Goal: Information Seeking & Learning: Learn about a topic

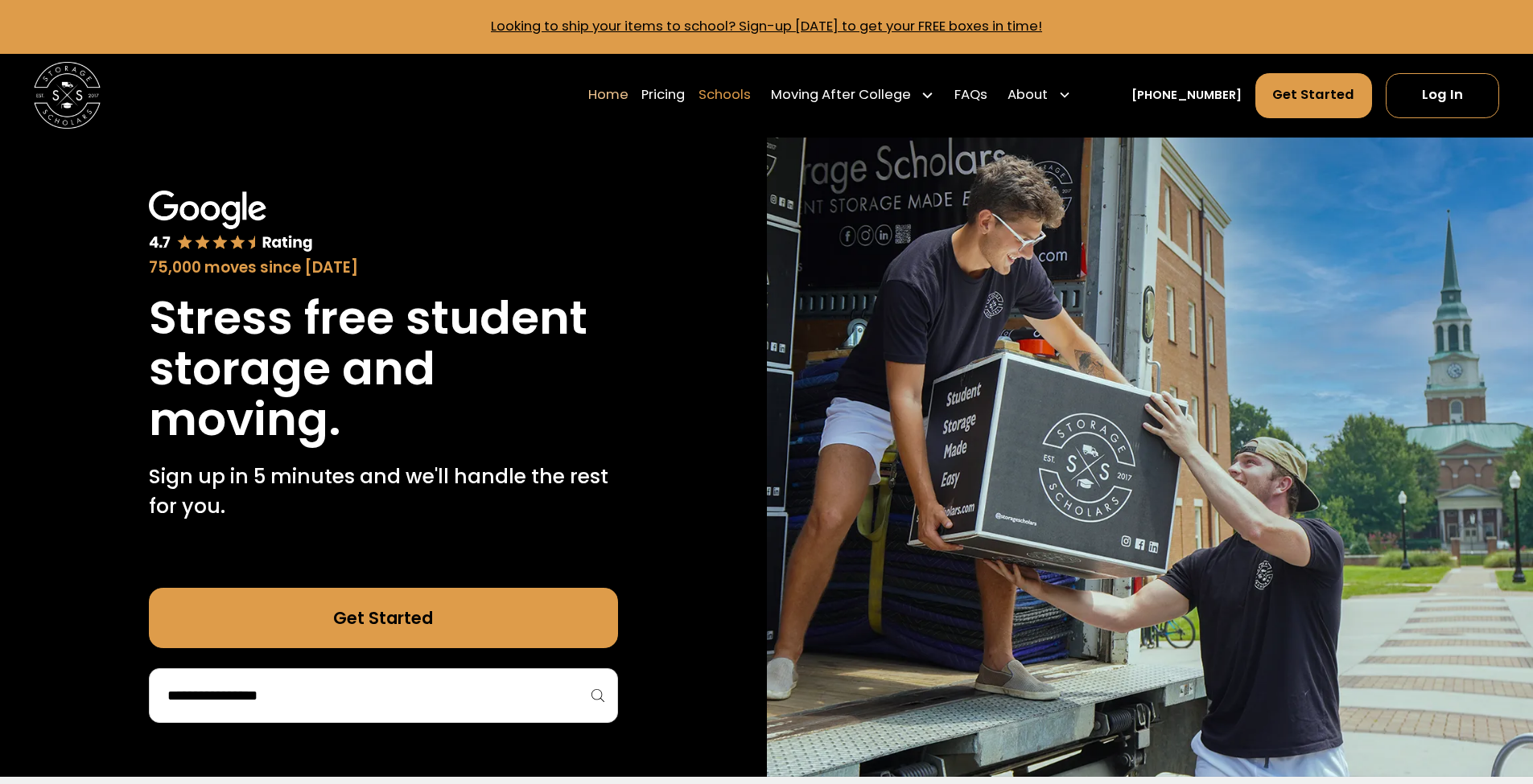
click at [732, 98] on link "Schools" at bounding box center [725, 94] width 53 height 47
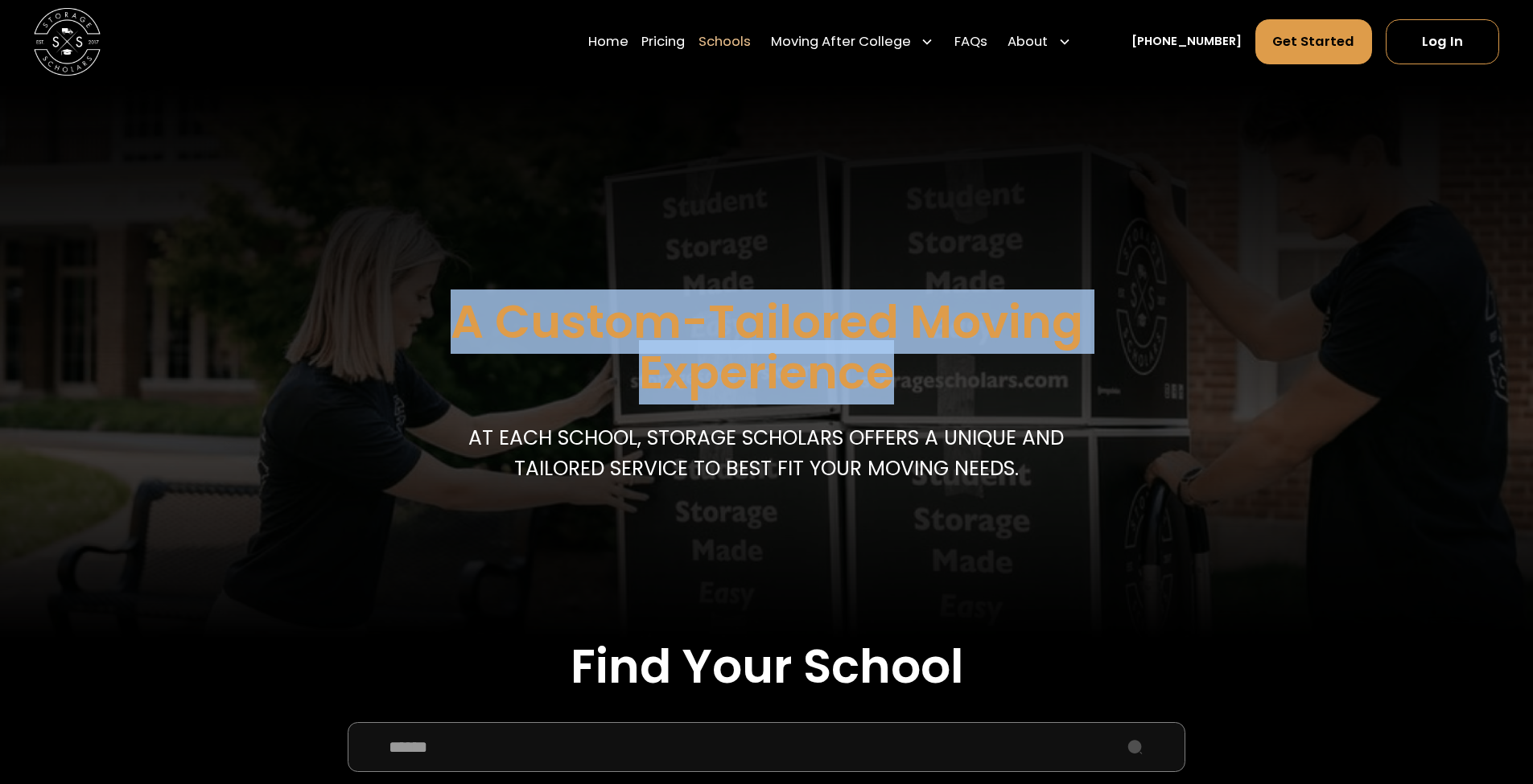
drag, startPoint x: 902, startPoint y: 377, endPoint x: 447, endPoint y: 314, distance: 459.3
click at [447, 314] on h1 "A Custom-Tailored Moving Experience" at bounding box center [766, 348] width 804 height 101
drag, startPoint x: 442, startPoint y: 317, endPoint x: 889, endPoint y: 382, distance: 451.7
click at [889, 382] on h1 "A Custom-Tailored Moving Experience" at bounding box center [766, 348] width 804 height 101
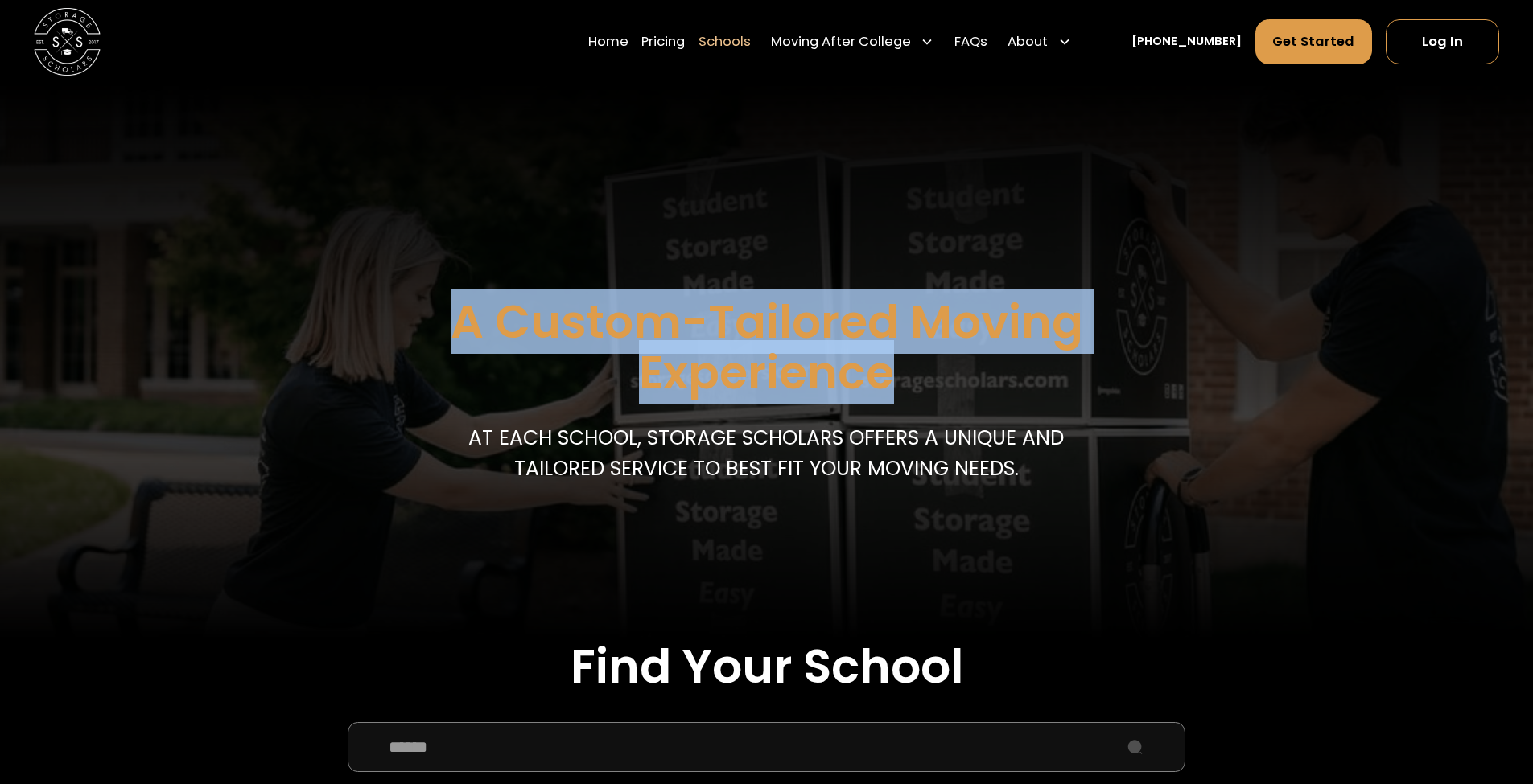
click at [889, 382] on h1 "A Custom-Tailored Moving Experience" at bounding box center [766, 348] width 804 height 101
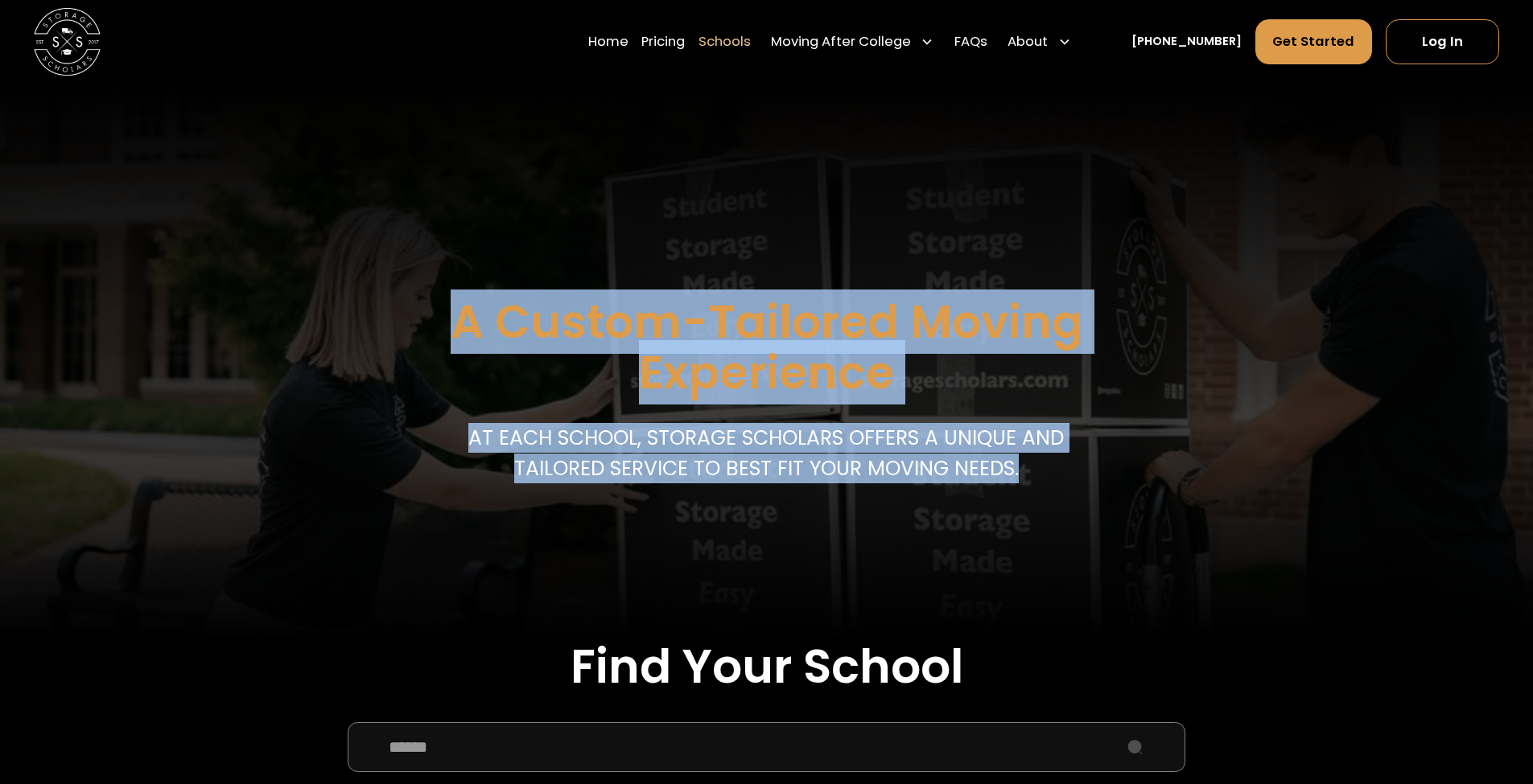
drag, startPoint x: 1027, startPoint y: 471, endPoint x: 439, endPoint y: 312, distance: 609.1
click at [439, 312] on div "A Custom-Tailored Moving Experience At each school, storage scholars offers a u…" at bounding box center [766, 394] width 804 height 195
click at [439, 312] on h1 "A Custom-Tailored Moving Experience" at bounding box center [766, 348] width 804 height 101
drag, startPoint x: 439, startPoint y: 312, endPoint x: 1095, endPoint y: 459, distance: 672.3
click at [1095, 459] on div "A Custom-Tailored Moving Experience At each school, storage scholars offers a u…" at bounding box center [766, 394] width 804 height 195
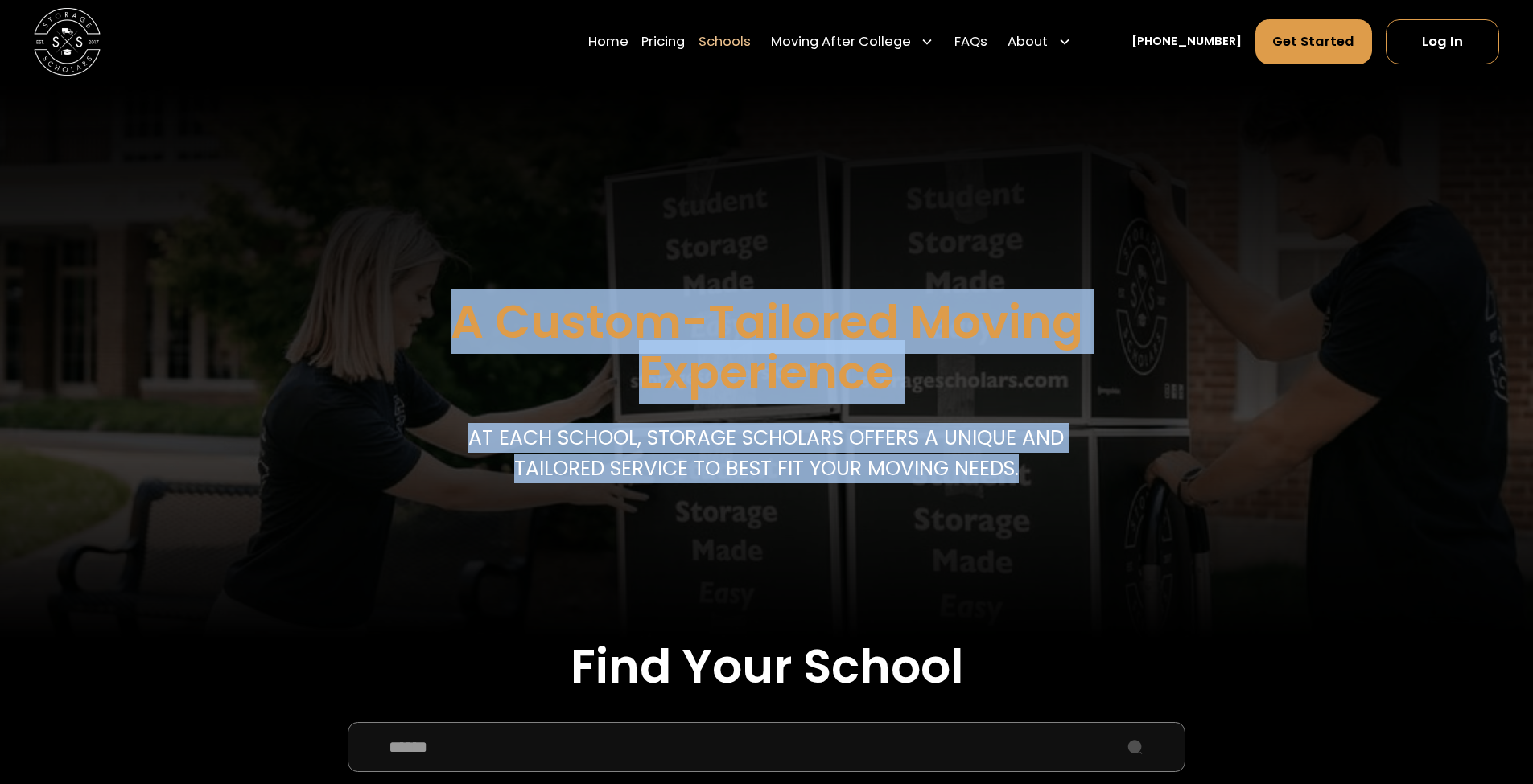
click at [1095, 459] on div "A Custom-Tailored Moving Experience At each school, storage scholars offers a u…" at bounding box center [766, 394] width 804 height 195
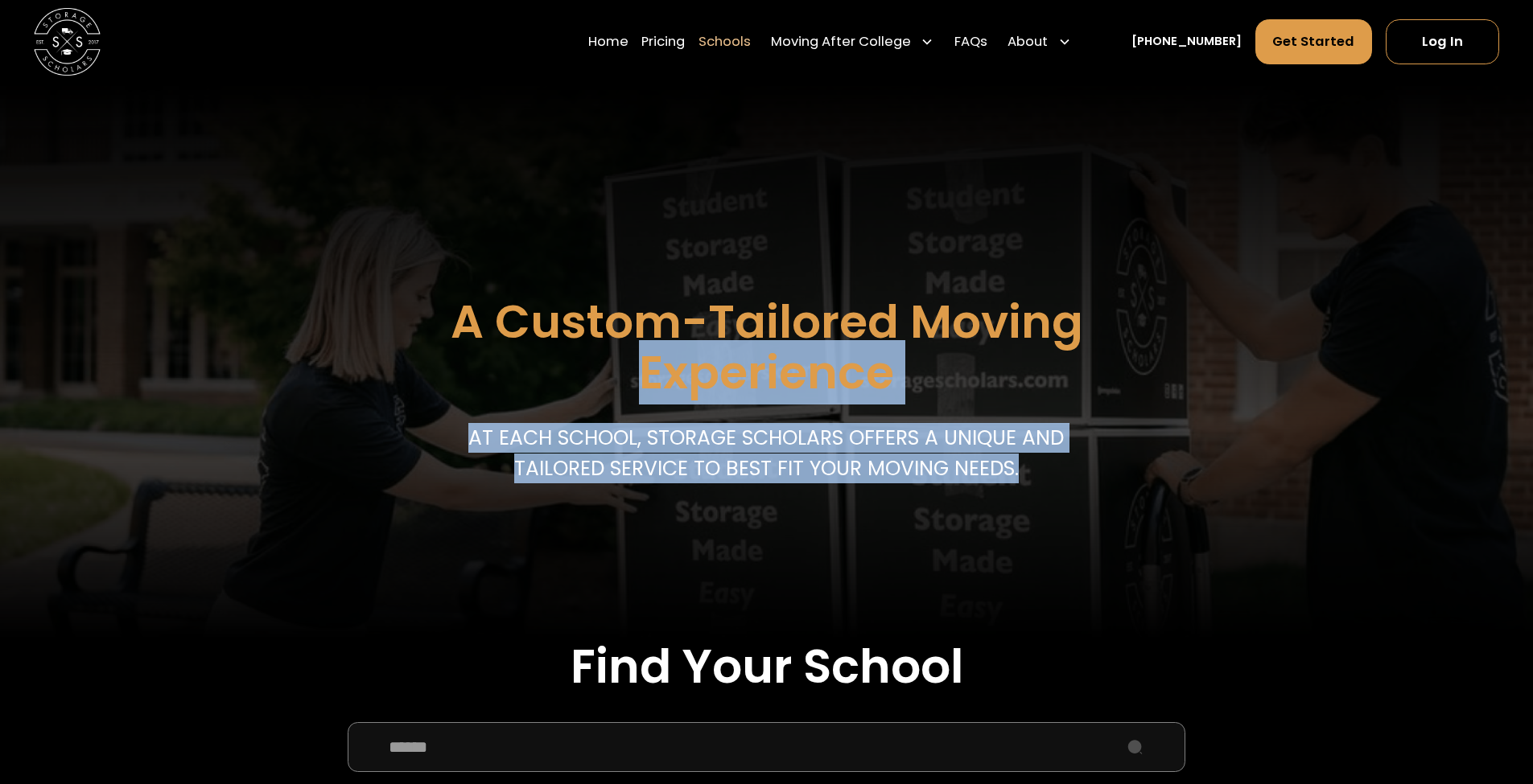
drag, startPoint x: 1066, startPoint y: 478, endPoint x: 471, endPoint y: 351, distance: 608.4
click at [471, 351] on div "A Custom-Tailored Moving Experience At each school, storage scholars offers a u…" at bounding box center [766, 394] width 804 height 195
click at [471, 351] on h1 "A Custom-Tailored Moving Experience" at bounding box center [766, 348] width 804 height 101
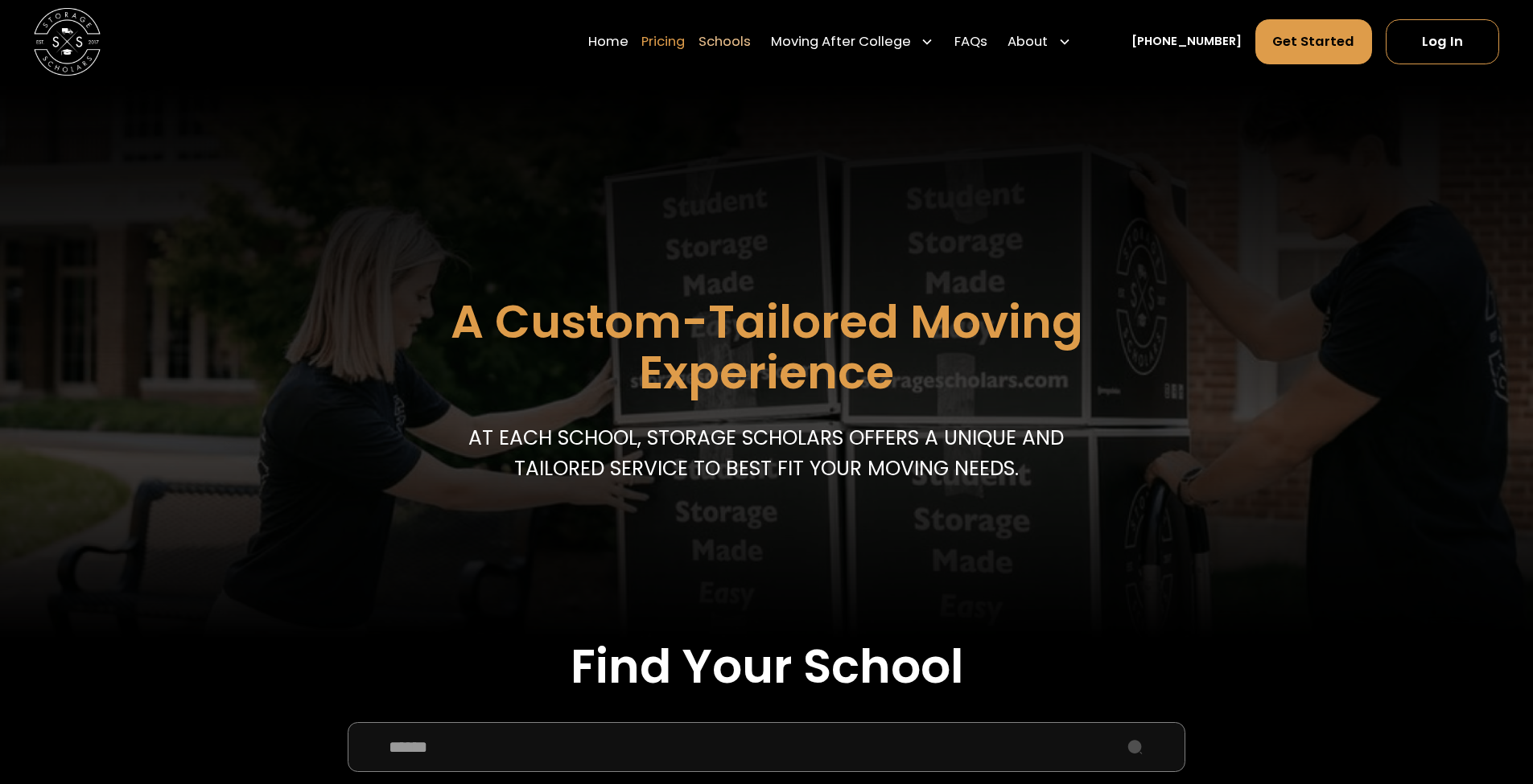
click at [685, 47] on link "Pricing" at bounding box center [663, 42] width 44 height 47
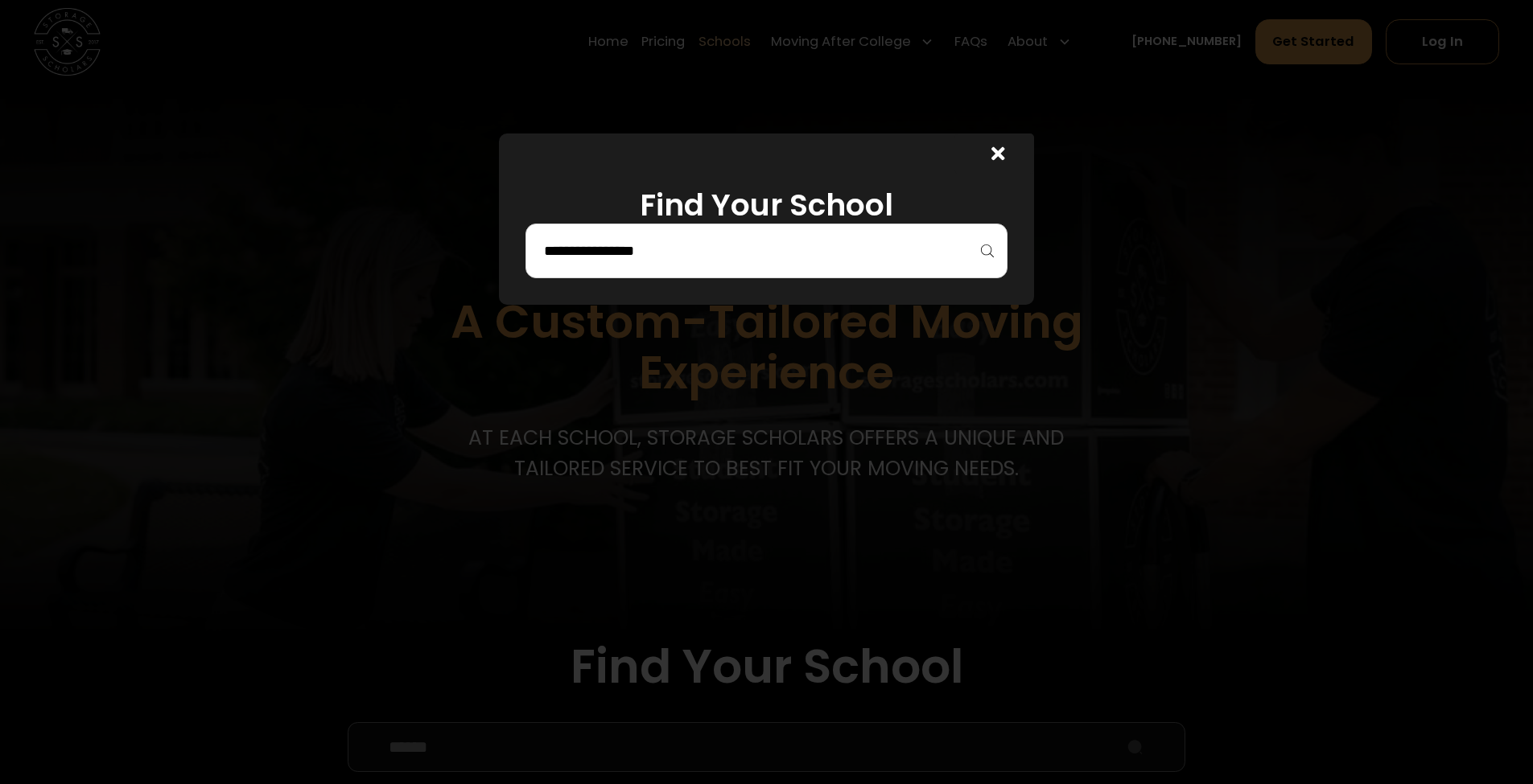
click at [843, 233] on div at bounding box center [766, 250] width 482 height 55
click at [835, 246] on input "search" at bounding box center [766, 251] width 448 height 28
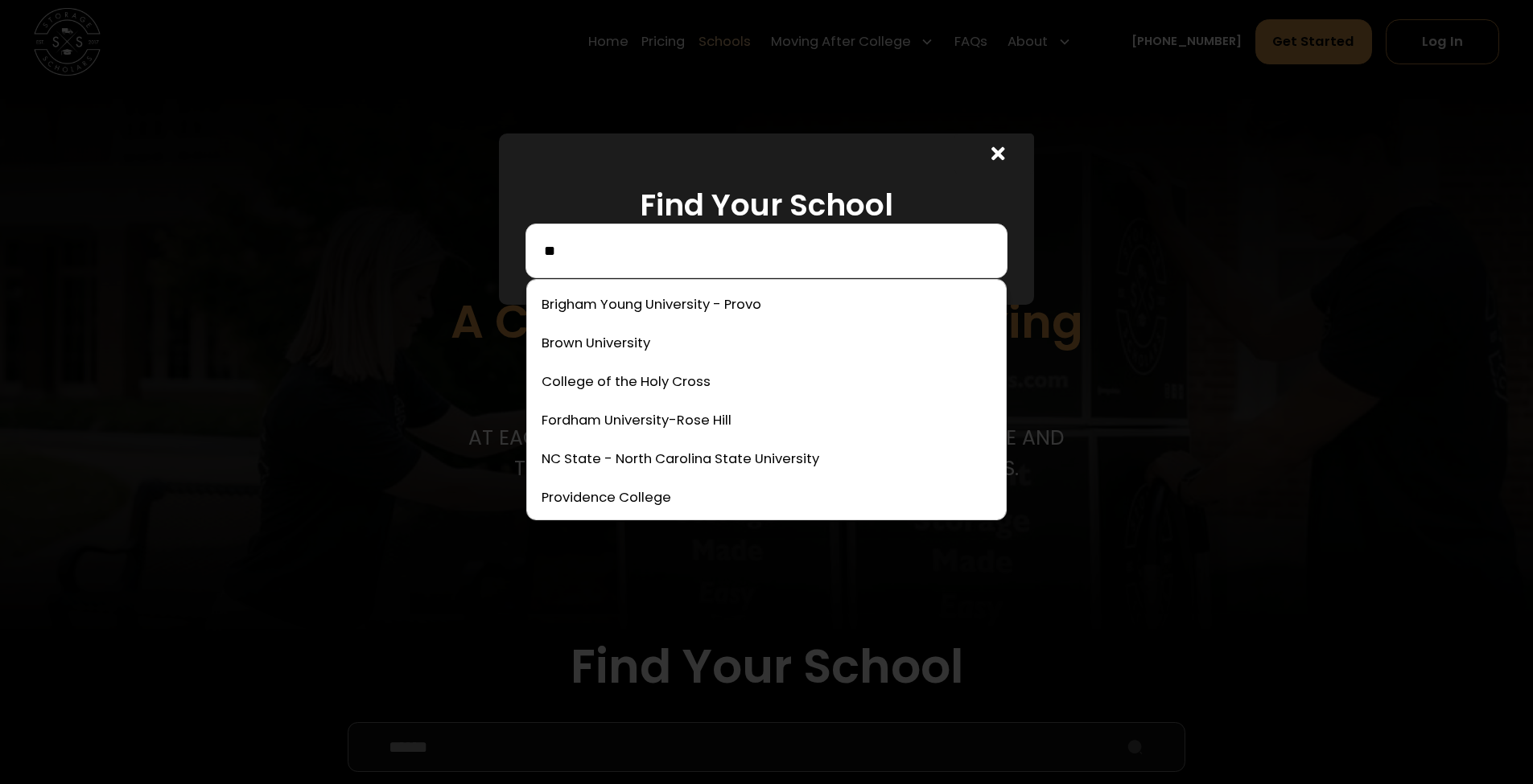
type input "*"
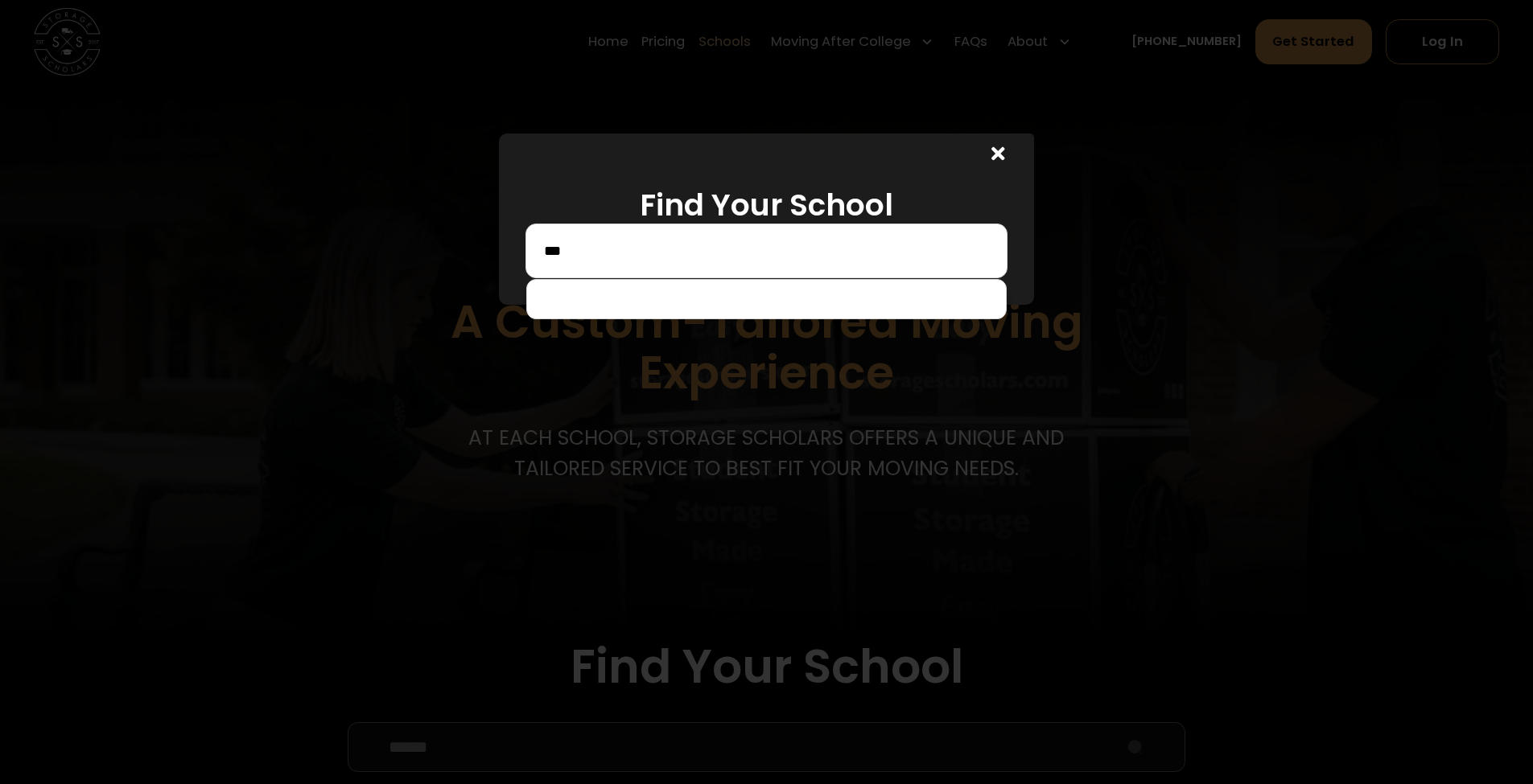
type input "***"
drag, startPoint x: 1137, startPoint y: 243, endPoint x: 1011, endPoint y: 192, distance: 135.9
click at [1136, 242] on div at bounding box center [766, 392] width 1533 height 784
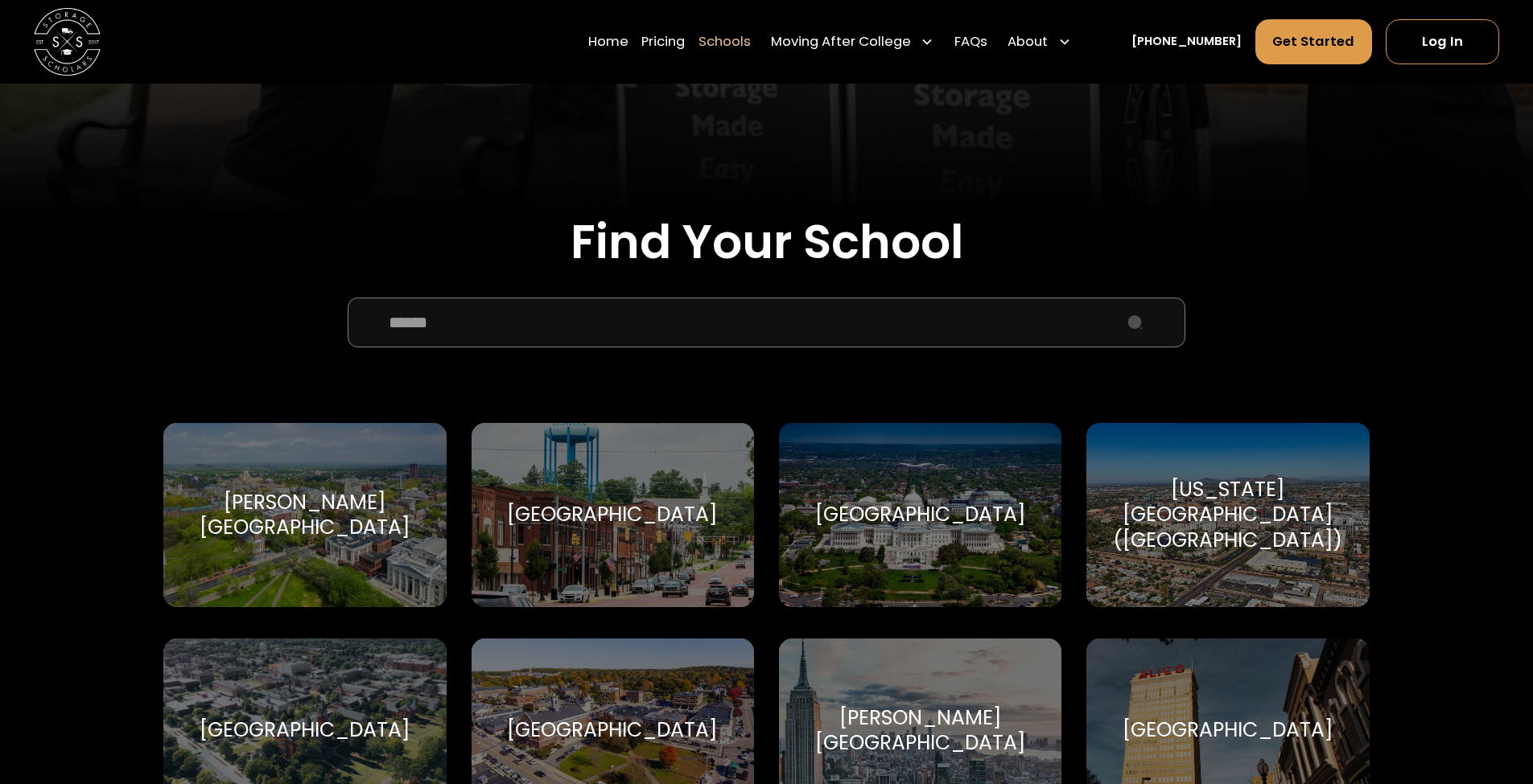
scroll to position [688, 0]
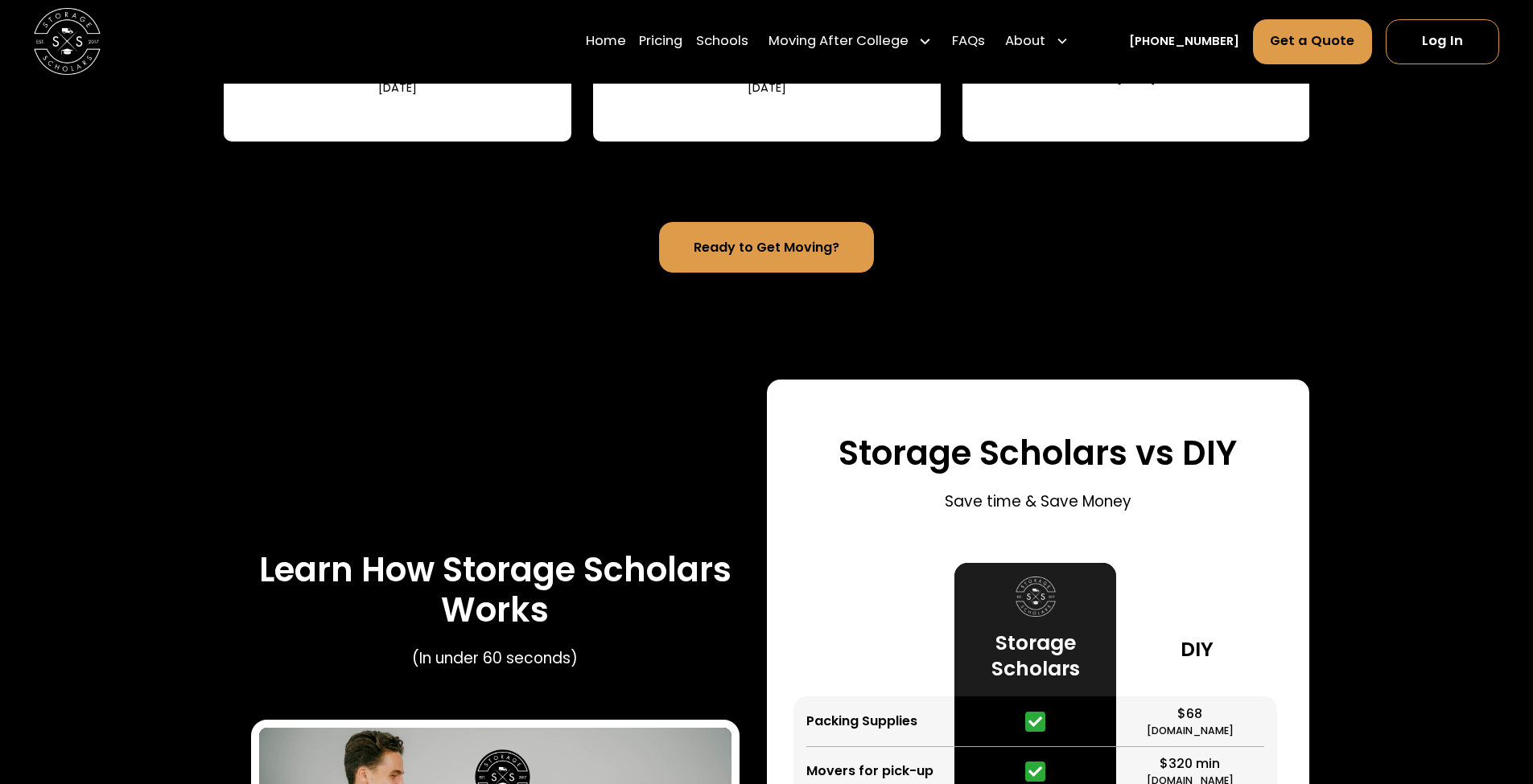
scroll to position [2474, 0]
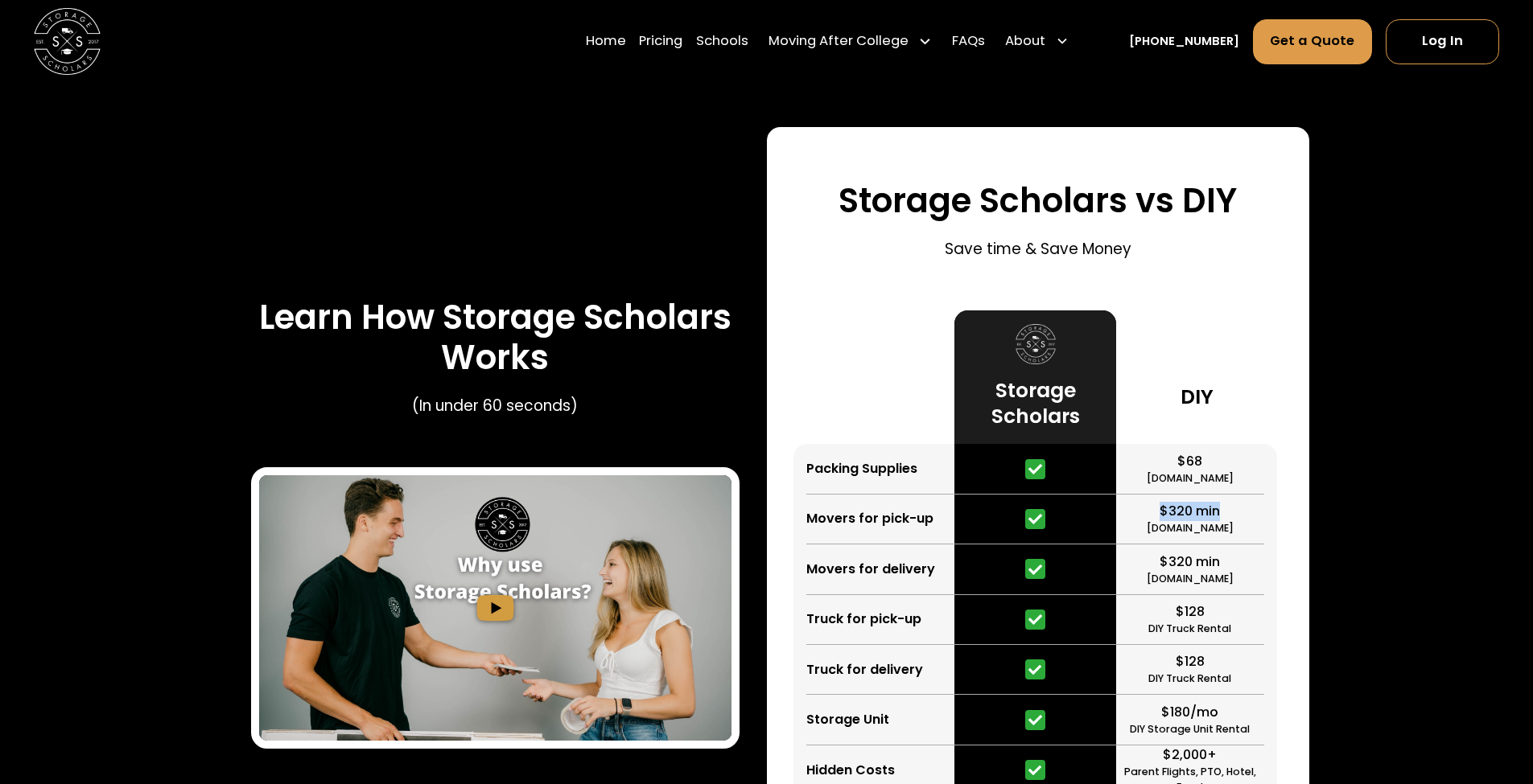
drag, startPoint x: 1156, startPoint y: 372, endPoint x: 1243, endPoint y: 382, distance: 87.6
click at [1243, 495] on div "$320 min Move.org" at bounding box center [1190, 520] width 148 height 50
drag, startPoint x: 1234, startPoint y: 389, endPoint x: 1163, endPoint y: 377, distance: 72.0
click at [1163, 495] on div "$320 min Move.org" at bounding box center [1190, 520] width 148 height 50
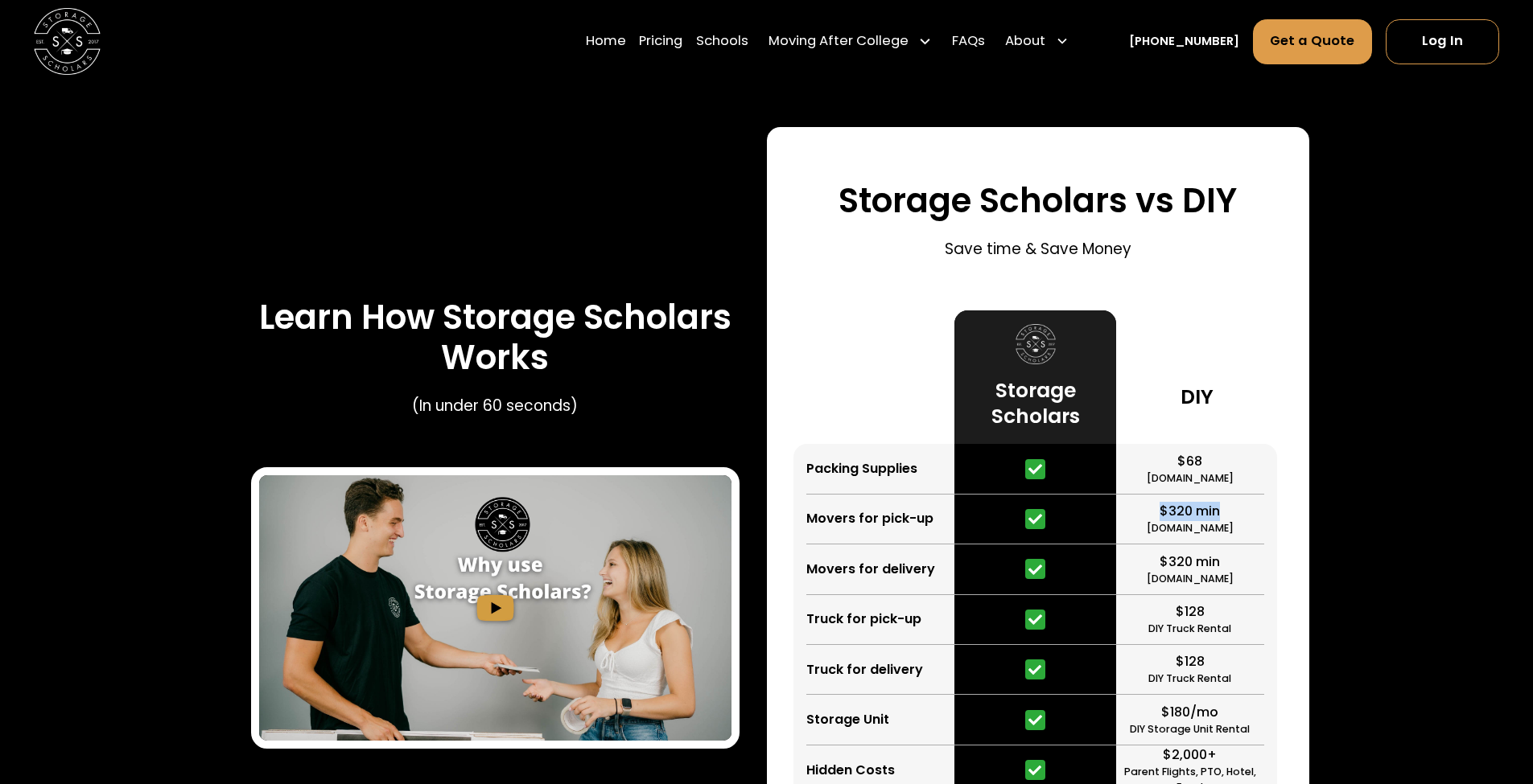
click at [1163, 502] on div "$320 min" at bounding box center [1189, 511] width 61 height 19
drag, startPoint x: 1163, startPoint y: 377, endPoint x: 1250, endPoint y: 386, distance: 87.5
click at [1250, 495] on div "$320 min Move.org" at bounding box center [1190, 520] width 148 height 50
drag, startPoint x: 1250, startPoint y: 386, endPoint x: 1148, endPoint y: 383, distance: 102.0
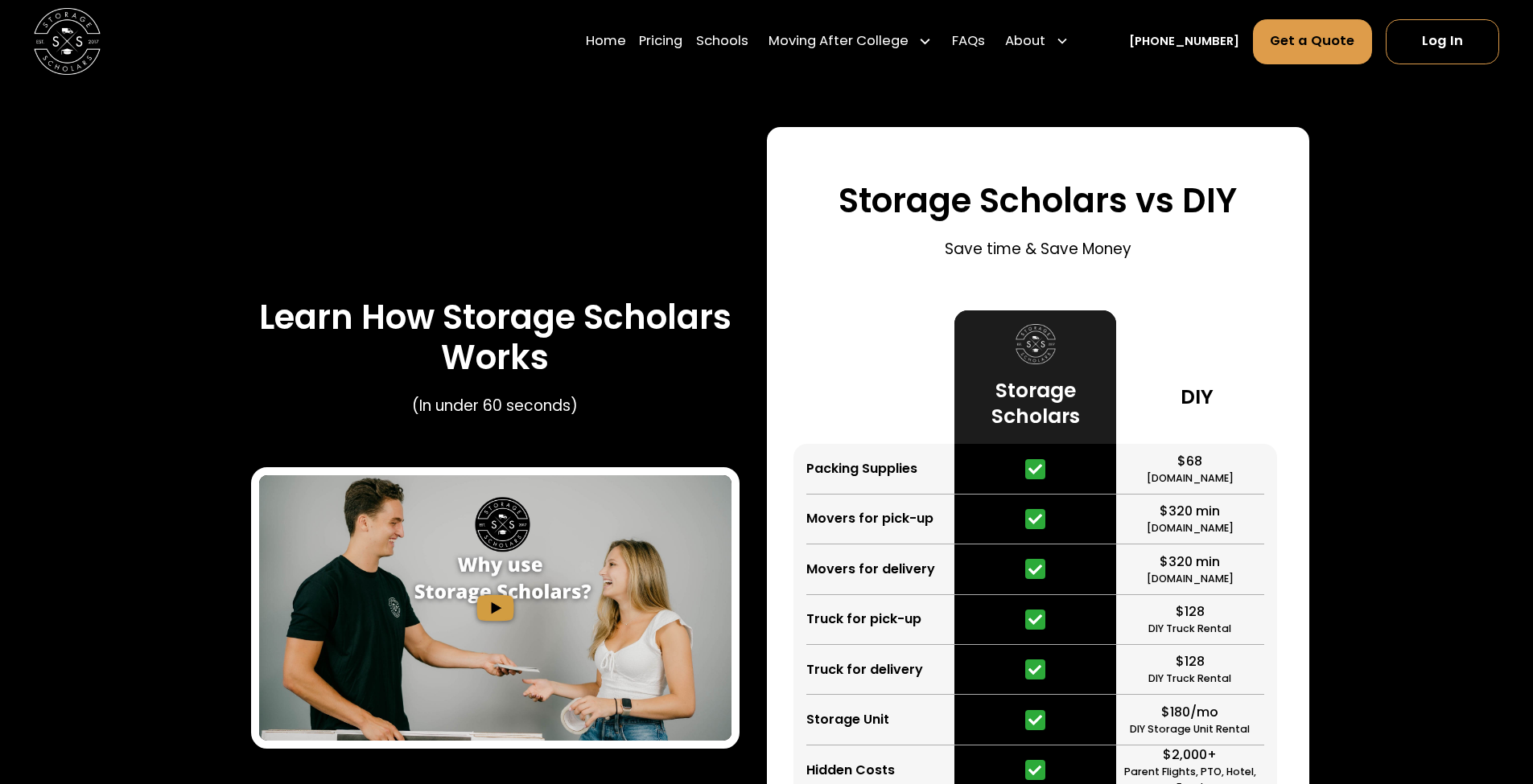
click at [1148, 495] on div "$320 min Move.org" at bounding box center [1190, 520] width 148 height 50
drag, startPoint x: 1150, startPoint y: 371, endPoint x: 1218, endPoint y: 374, distance: 68.1
click at [1218, 495] on div "$320 min Move.org" at bounding box center [1190, 520] width 148 height 50
click at [1218, 502] on div "$320 min" at bounding box center [1189, 511] width 61 height 19
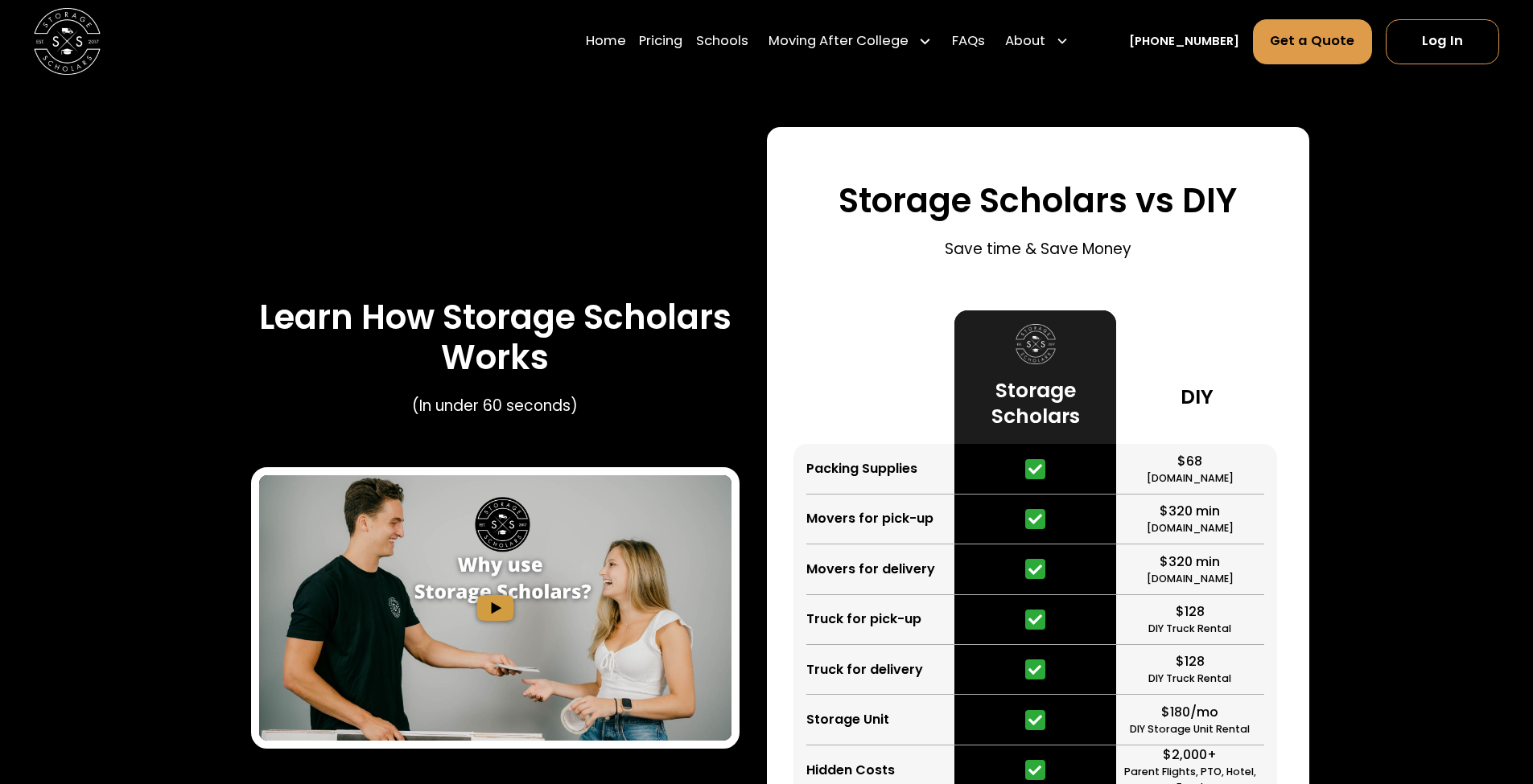
drag, startPoint x: 1225, startPoint y: 380, endPoint x: 1218, endPoint y: 392, distance: 13.9
click at [1225, 495] on div "$320 min Move.org" at bounding box center [1190, 520] width 148 height 50
drag, startPoint x: 1219, startPoint y: 468, endPoint x: 1178, endPoint y: 474, distance: 41.4
click at [1178, 595] on div "$128 DIY Truck Rental" at bounding box center [1190, 620] width 148 height 50
click at [1178, 602] on div "$128" at bounding box center [1190, 611] width 29 height 19
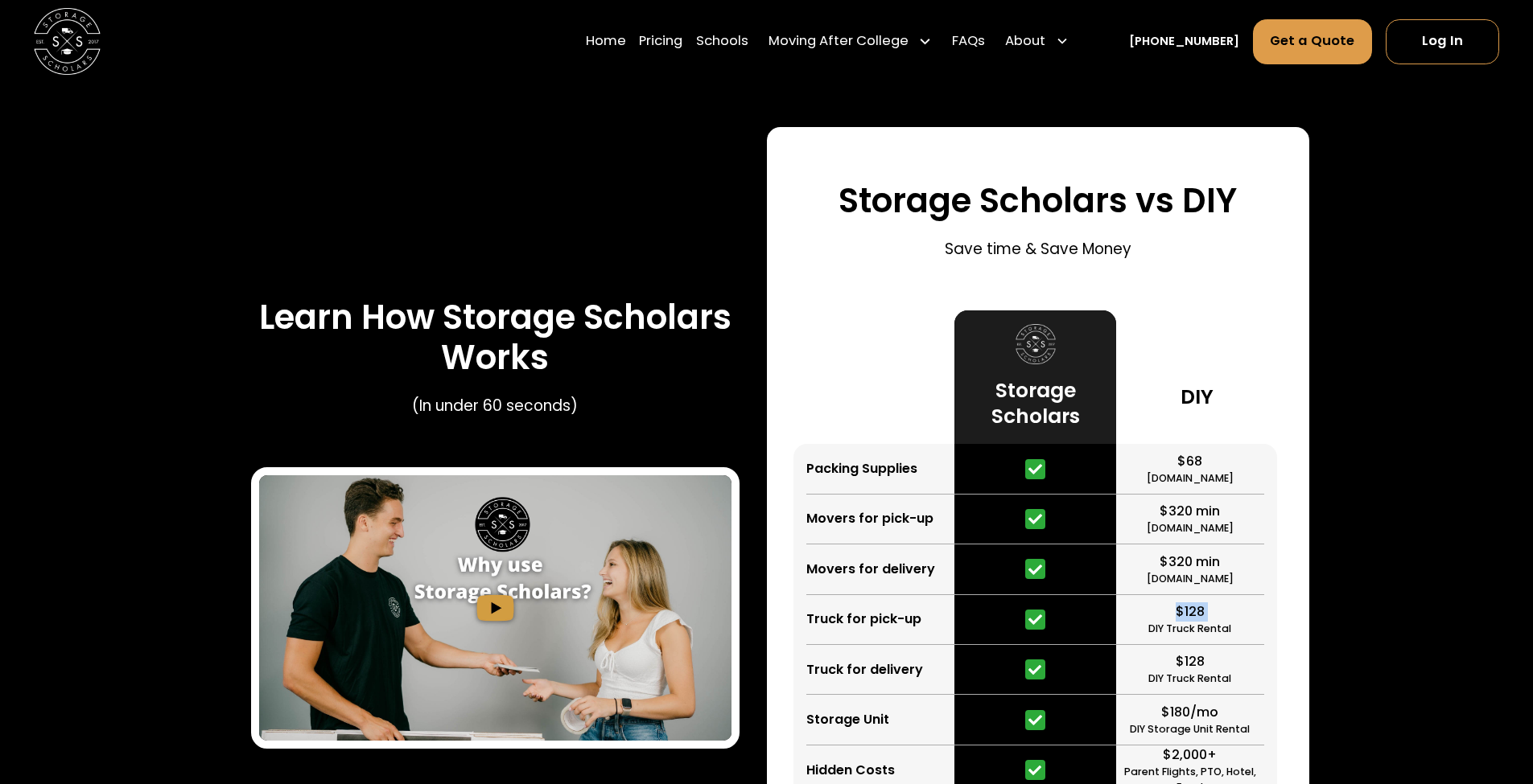
drag, startPoint x: 1178, startPoint y: 474, endPoint x: 1220, endPoint y: 470, distance: 42.2
click at [1220, 595] on div "$128 DIY Truck Rental" at bounding box center [1190, 620] width 148 height 50
click at [1224, 595] on div "$128 DIY Truck Rental" at bounding box center [1190, 620] width 148 height 50
drag, startPoint x: 1219, startPoint y: 512, endPoint x: 1173, endPoint y: 526, distance: 48.1
click at [1173, 645] on div "$128 DIY Truck Rental" at bounding box center [1190, 670] width 148 height 50
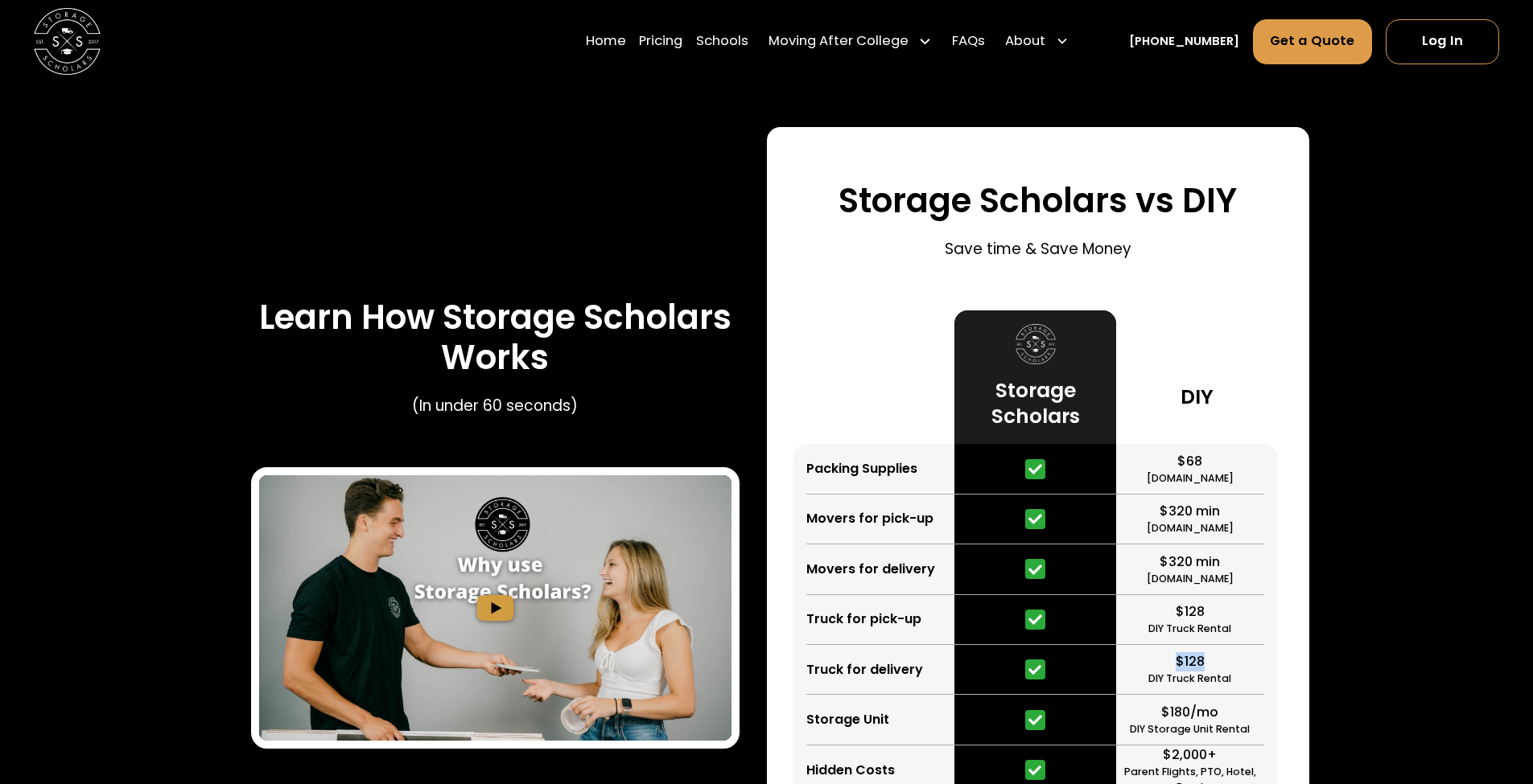
click at [1173, 645] on div "$128 DIY Truck Rental" at bounding box center [1190, 670] width 148 height 50
drag, startPoint x: 1162, startPoint y: 563, endPoint x: 1235, endPoint y: 563, distance: 73.0
click at [1235, 695] on div "$180/mo DIY Storage Unit Rental" at bounding box center [1190, 719] width 148 height 50
drag, startPoint x: 1222, startPoint y: 610, endPoint x: 1156, endPoint y: 618, distance: 66.5
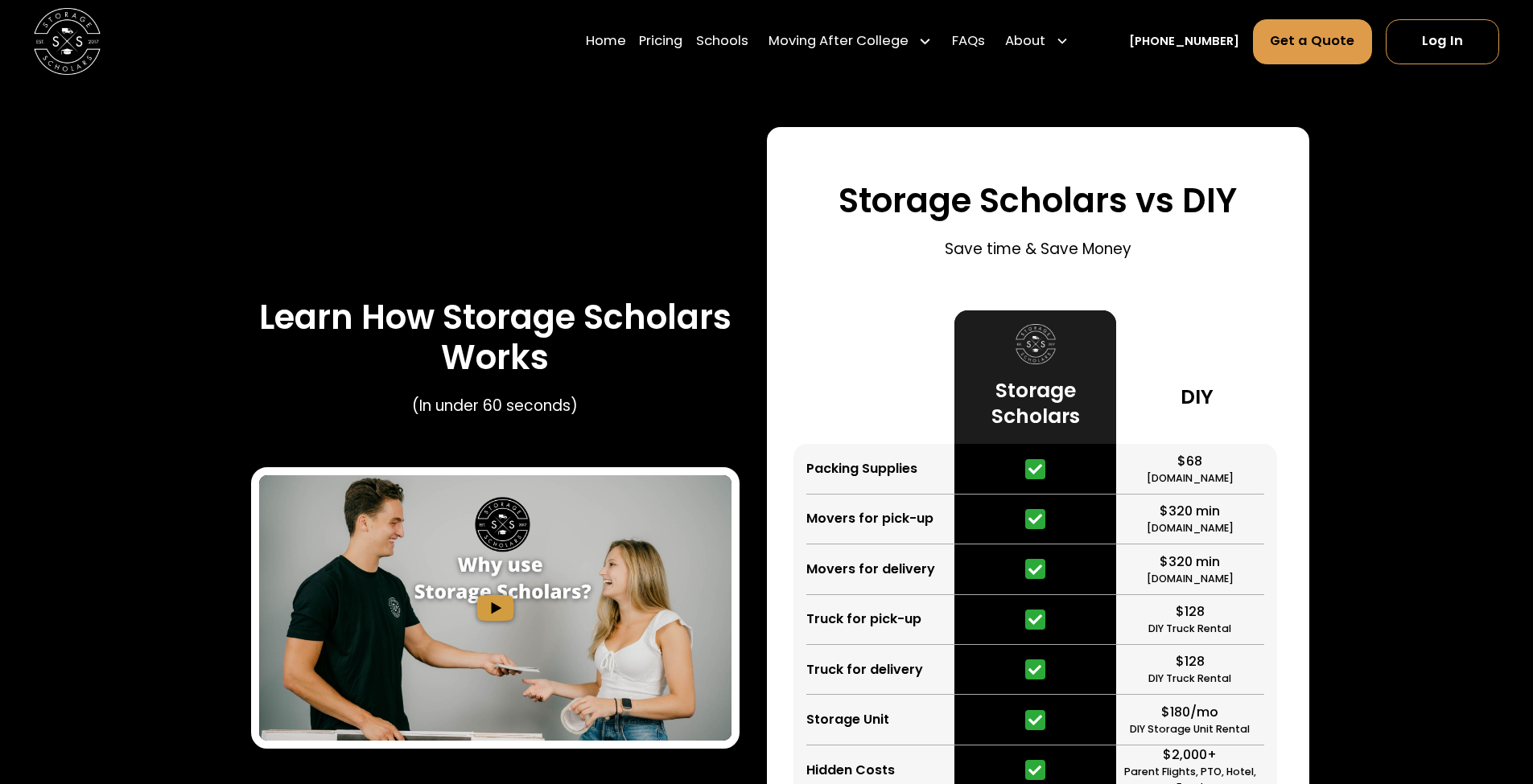
click at [1156, 745] on div "$2,000+ Parent Flights, PTO, Hotel, Food" at bounding box center [1190, 770] width 148 height 50
click at [1159, 745] on div "$2,000+ Parent Flights, PTO, Hotel, Food" at bounding box center [1190, 770] width 148 height 50
drag, startPoint x: 1248, startPoint y: 635, endPoint x: 1249, endPoint y: 643, distance: 8.1
click at [1249, 765] on div "Parent Flights, PTO, Hotel, Food" at bounding box center [1190, 780] width 148 height 30
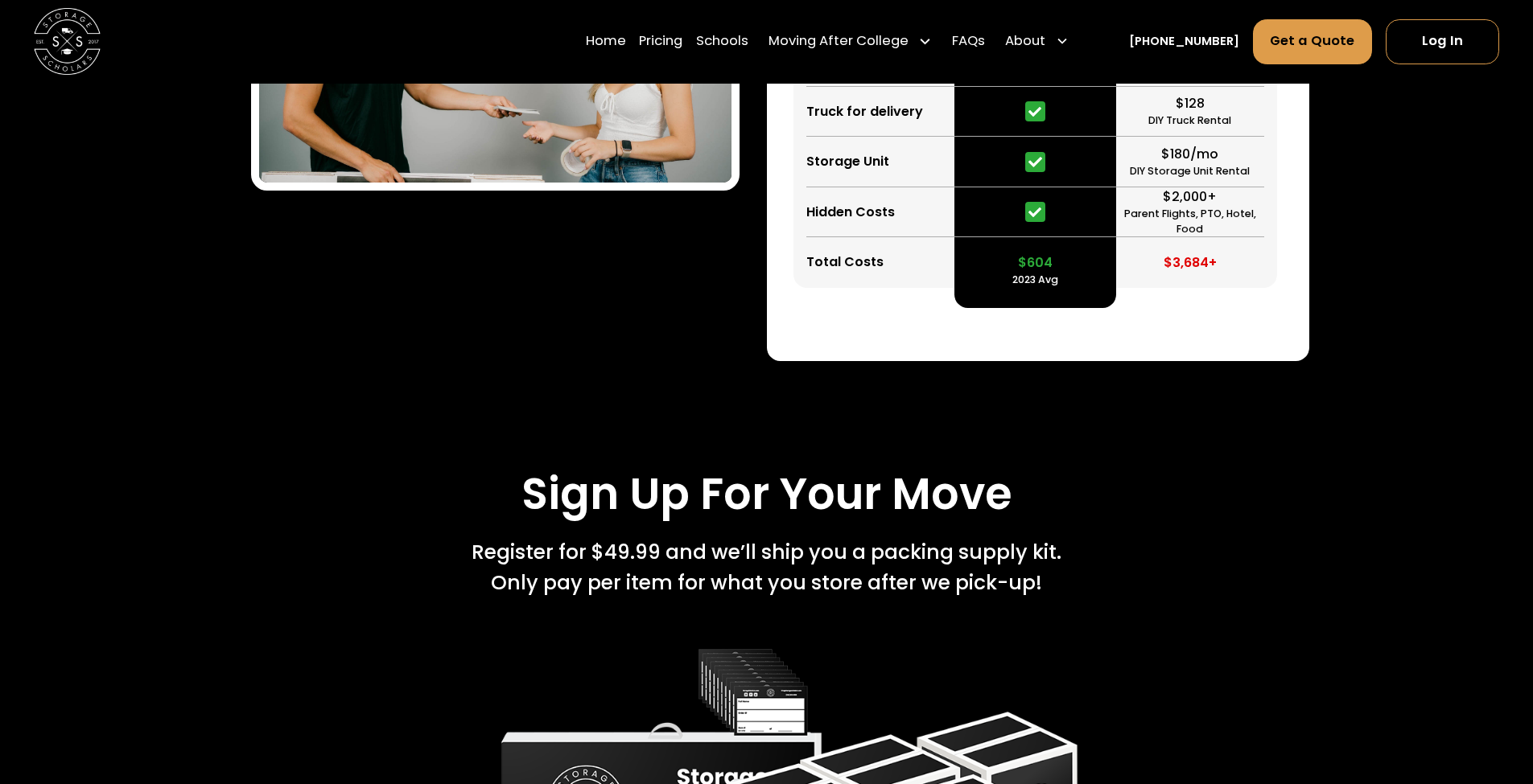
scroll to position [2582, 0]
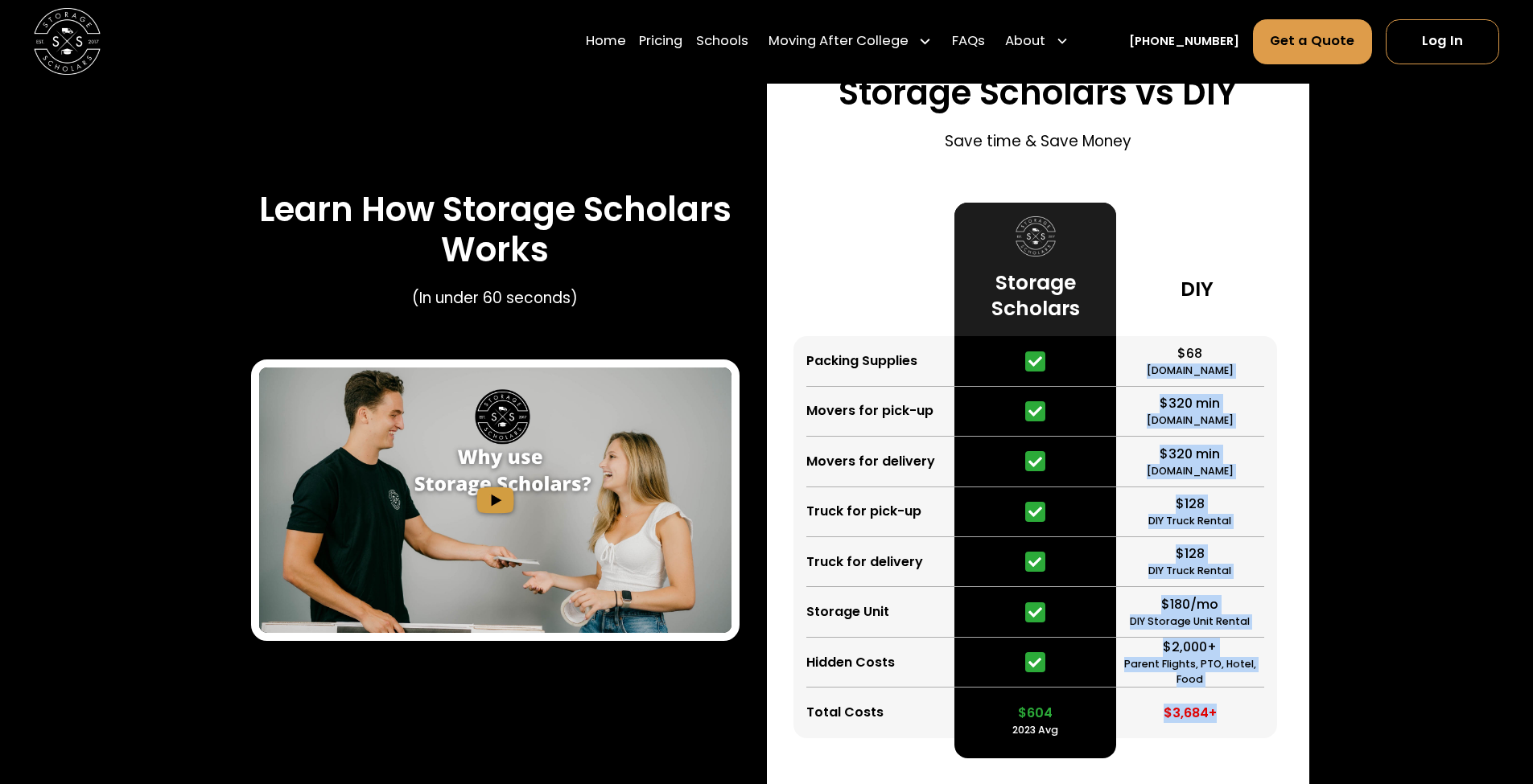
drag, startPoint x: 1189, startPoint y: 578, endPoint x: 1121, endPoint y: 219, distance: 365.4
click at [1121, 336] on div "$68 HomeDepot.com $320 min Move.org $320 min Forbes.com $128 DIY Truck Rental $…" at bounding box center [1197, 537] width 162 height 401
click at [1121, 336] on div "$68 HomeDepot.com" at bounding box center [1190, 361] width 148 height 50
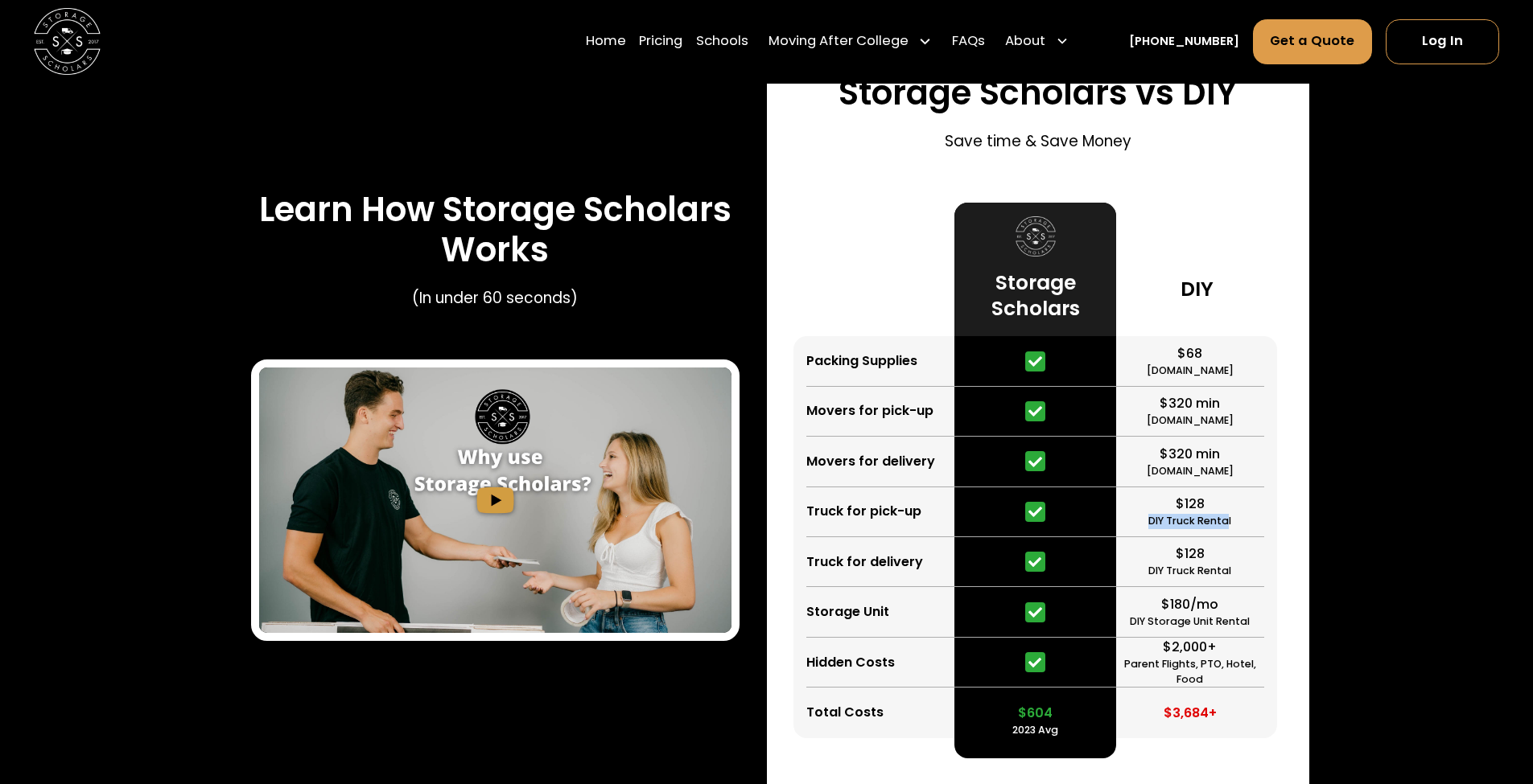
drag, startPoint x: 1140, startPoint y: 361, endPoint x: 1227, endPoint y: 380, distance: 89.1
click at [1227, 487] on div "$128 DIY Truck Rental" at bounding box center [1190, 512] width 148 height 50
click at [1227, 514] on div "DIY Truck Rental" at bounding box center [1189, 521] width 83 height 15
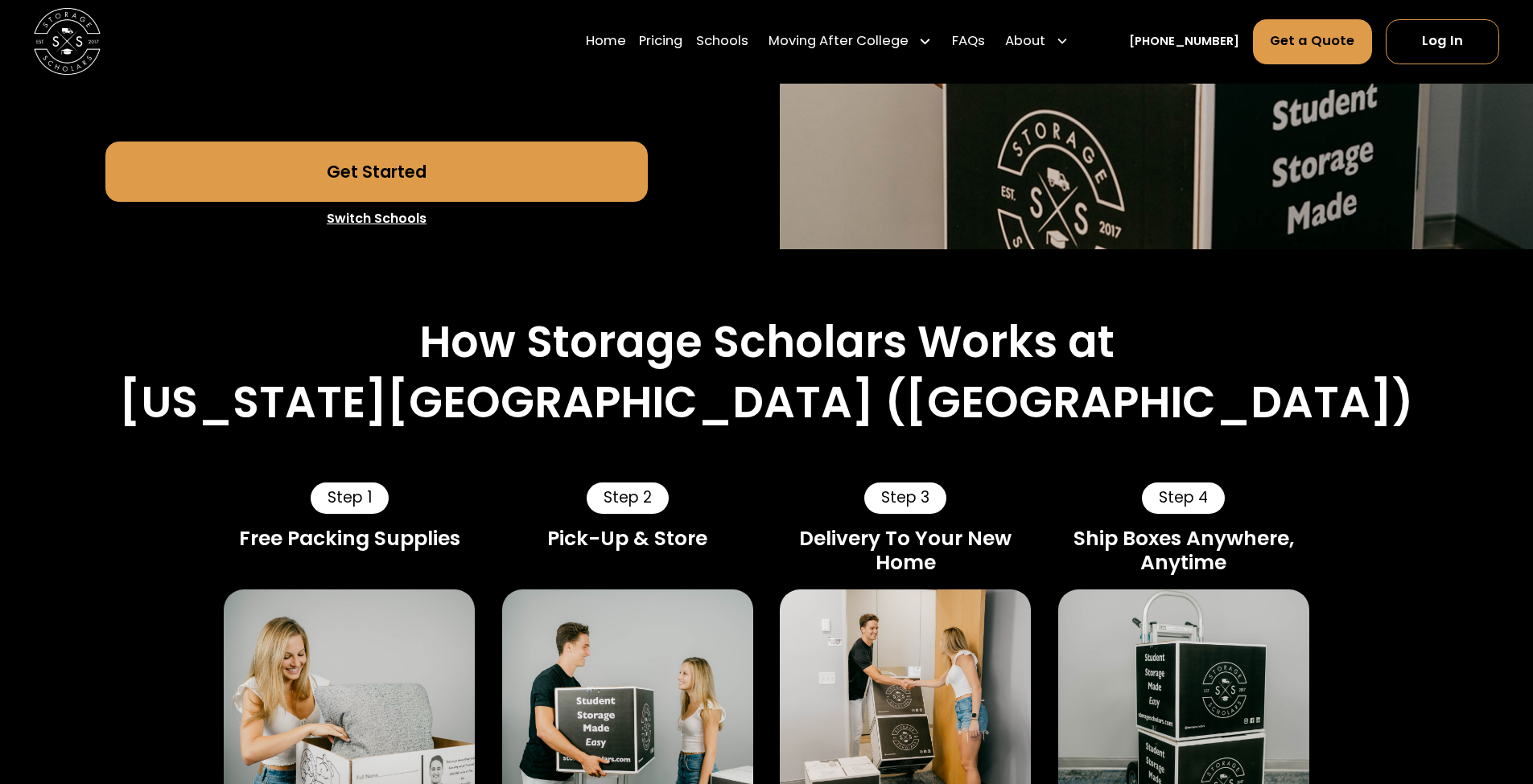
scroll to position [0, 0]
